Goal: Information Seeking & Learning: Find contact information

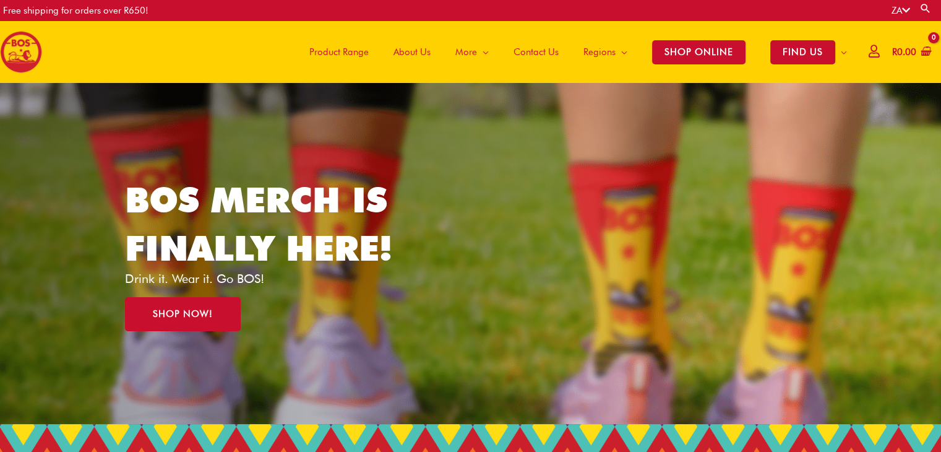
click at [527, 51] on span "Contact Us" at bounding box center [535, 51] width 45 height 37
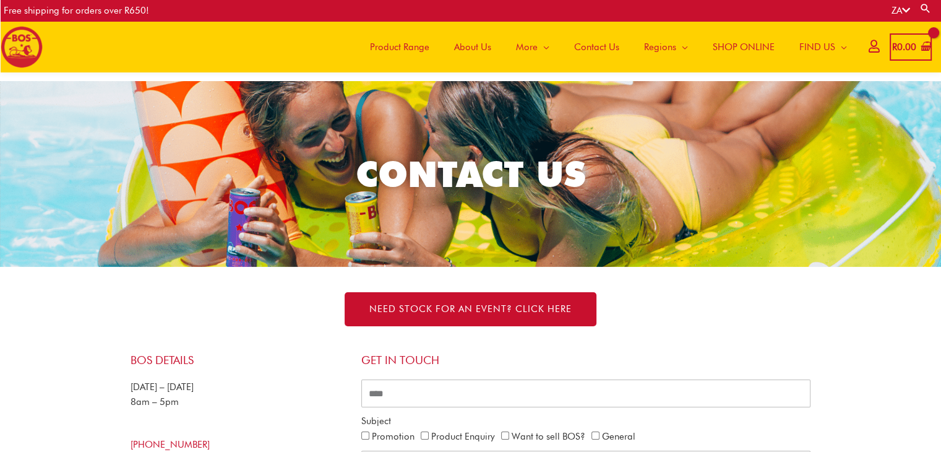
scroll to position [236, 0]
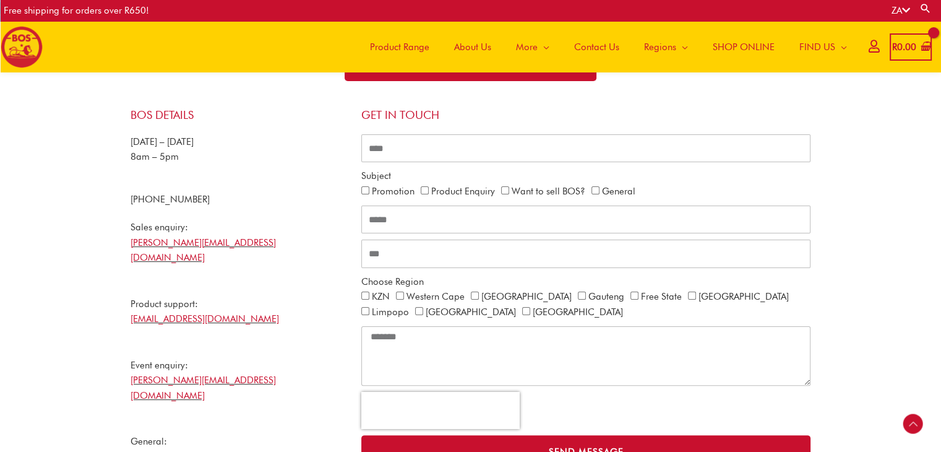
drag, startPoint x: 218, startPoint y: 194, endPoint x: 150, endPoint y: 194, distance: 67.4
click at [148, 195] on div "[PHONE_NUMBER]" at bounding box center [240, 199] width 218 height 15
copy link "21 465 9989"
